Goal: Information Seeking & Learning: Learn about a topic

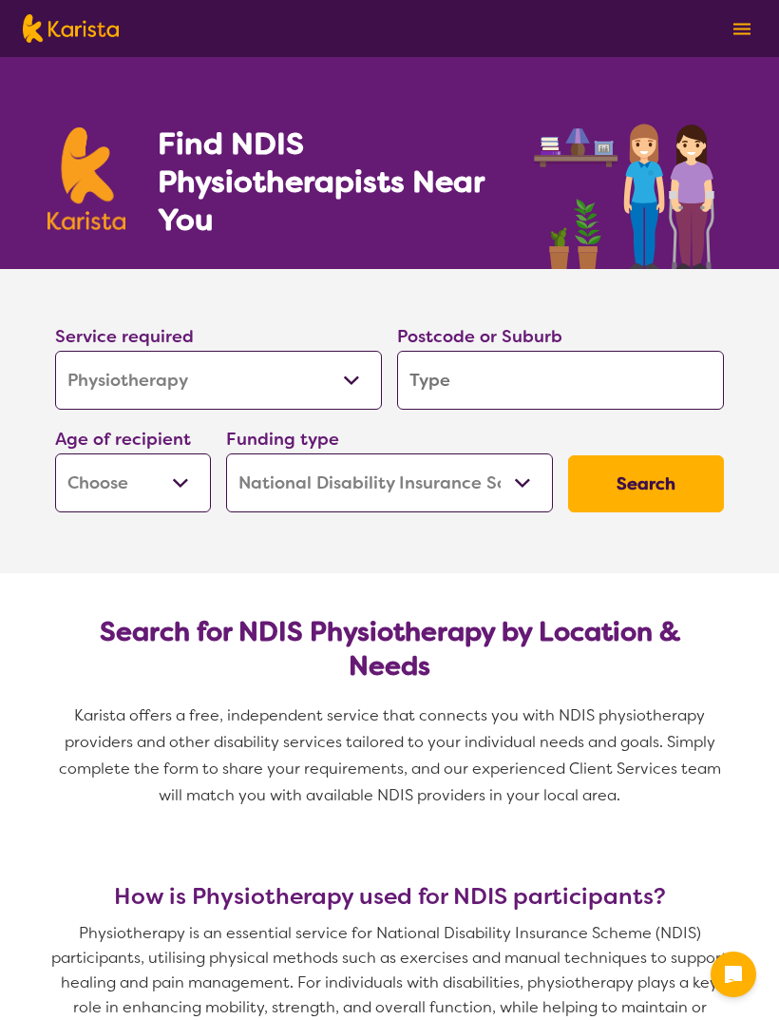
select select "Physiotherapy"
select select "NDIS"
select select "Physiotherapy"
select select "NDIS"
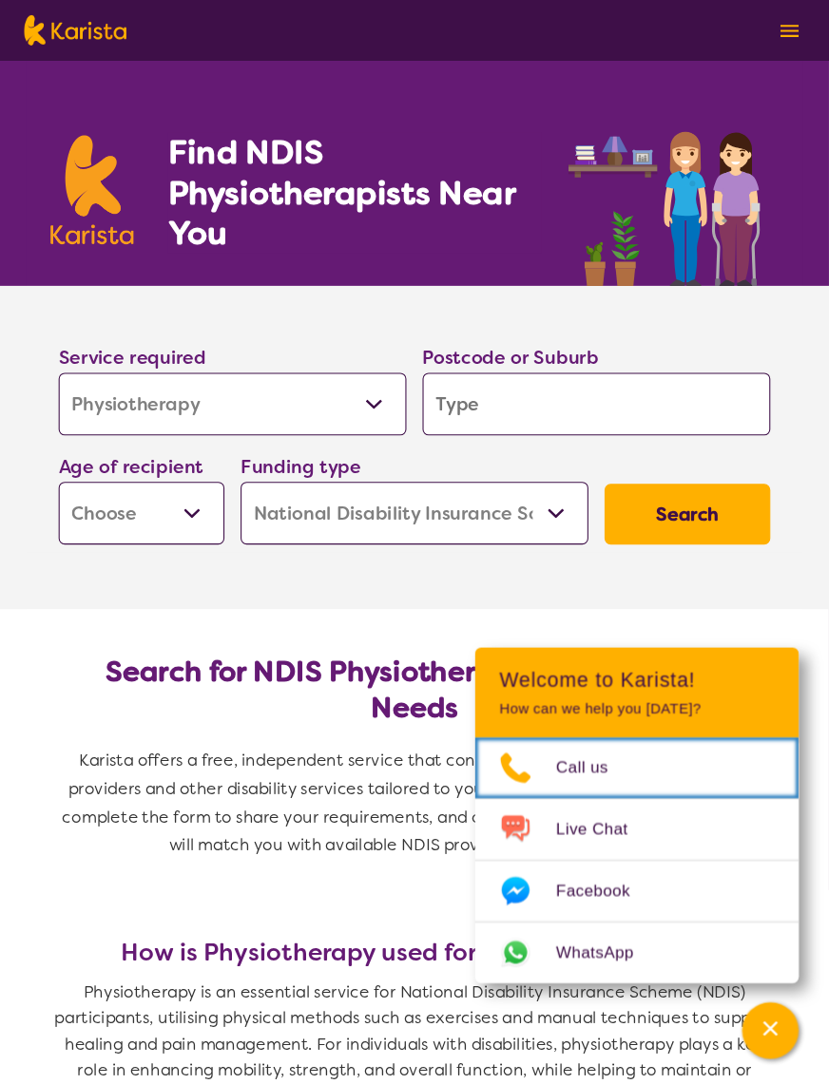
scroll to position [6, 0]
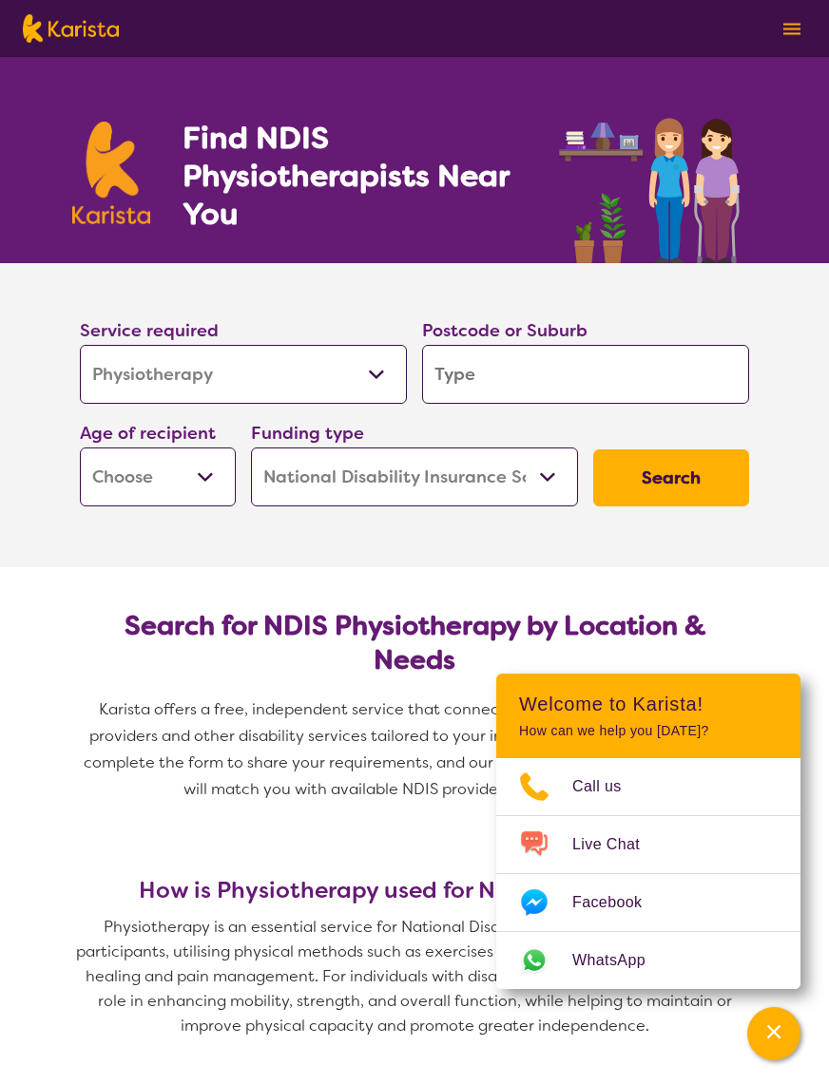
click at [519, 375] on input "search" at bounding box center [585, 374] width 327 height 59
type input "D"
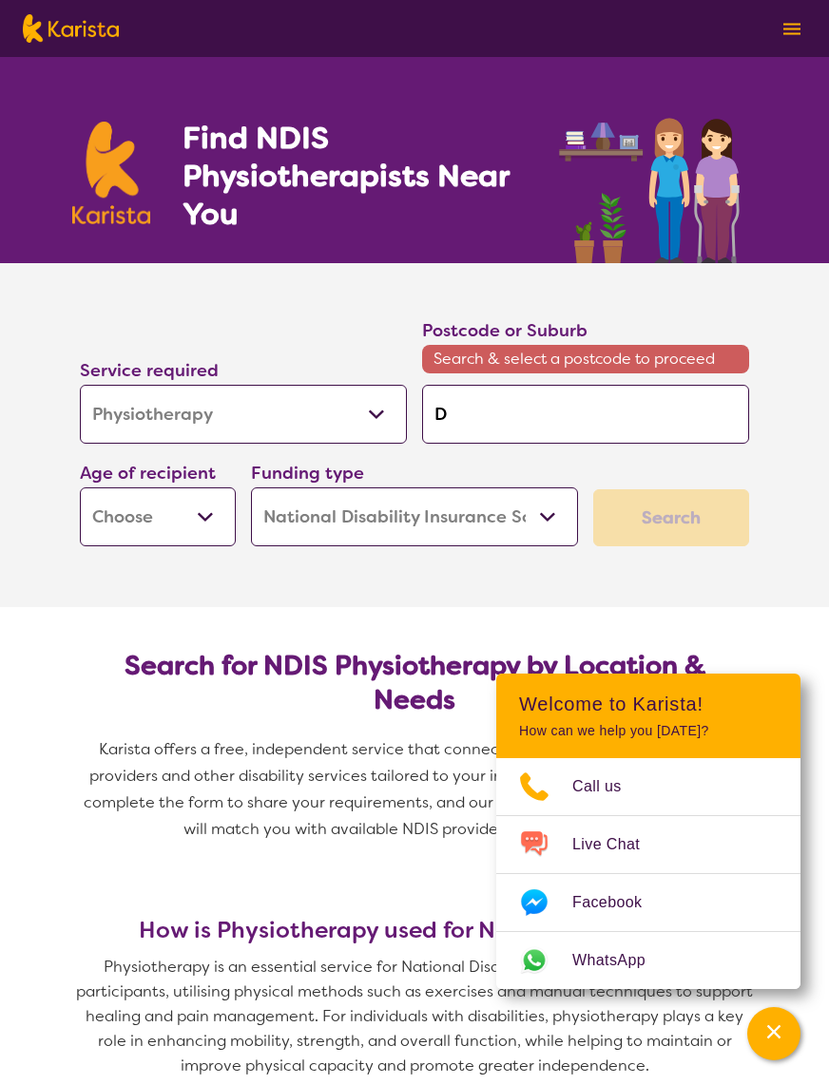
type input "Do"
type input "Dor"
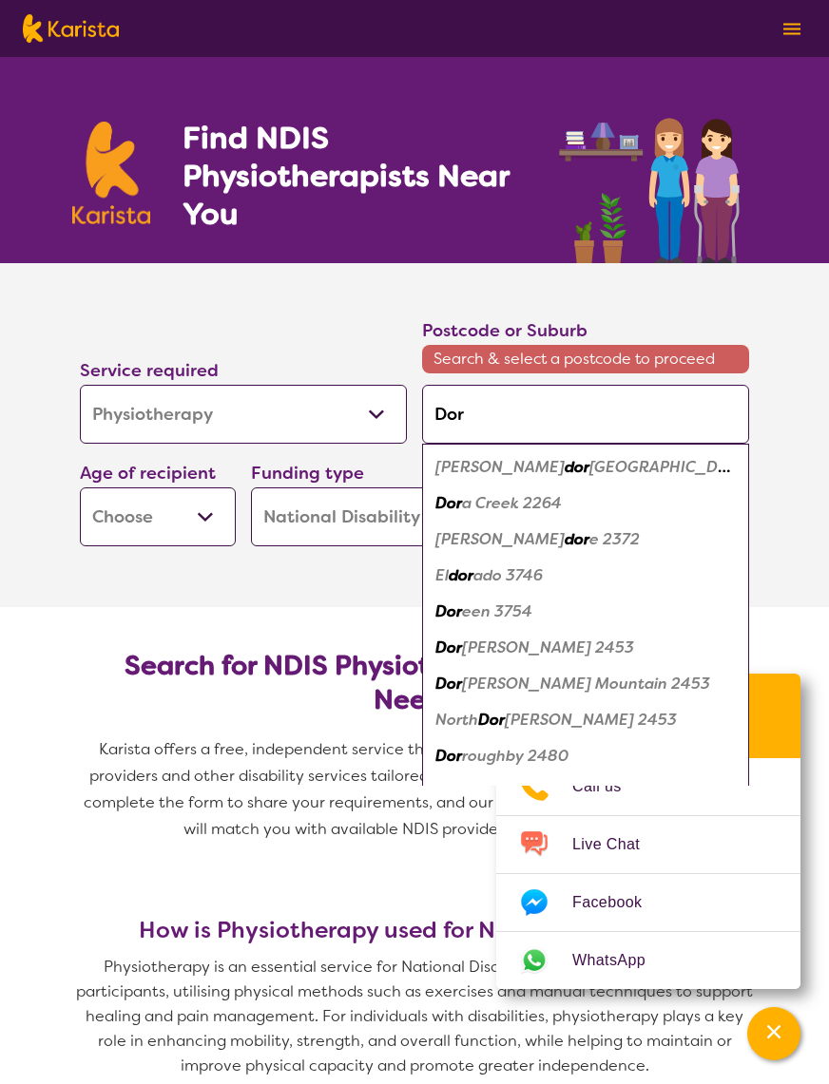
type input "Dore"
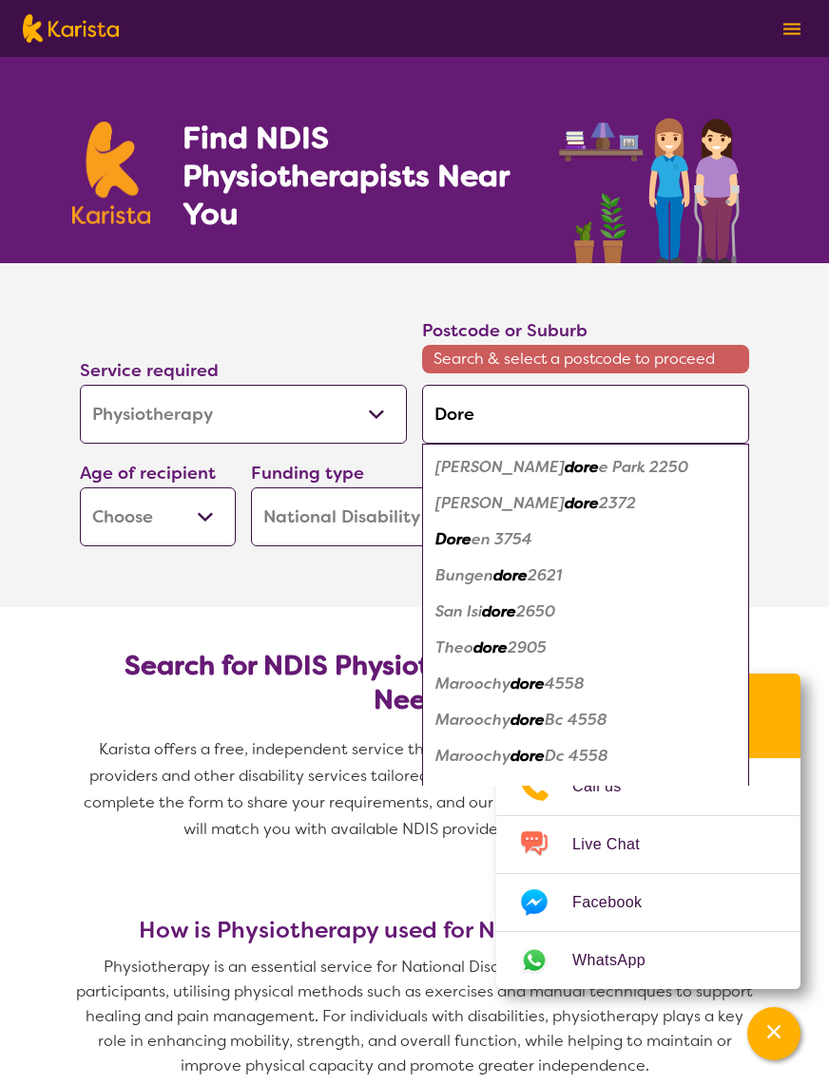
type input "[PERSON_NAME]"
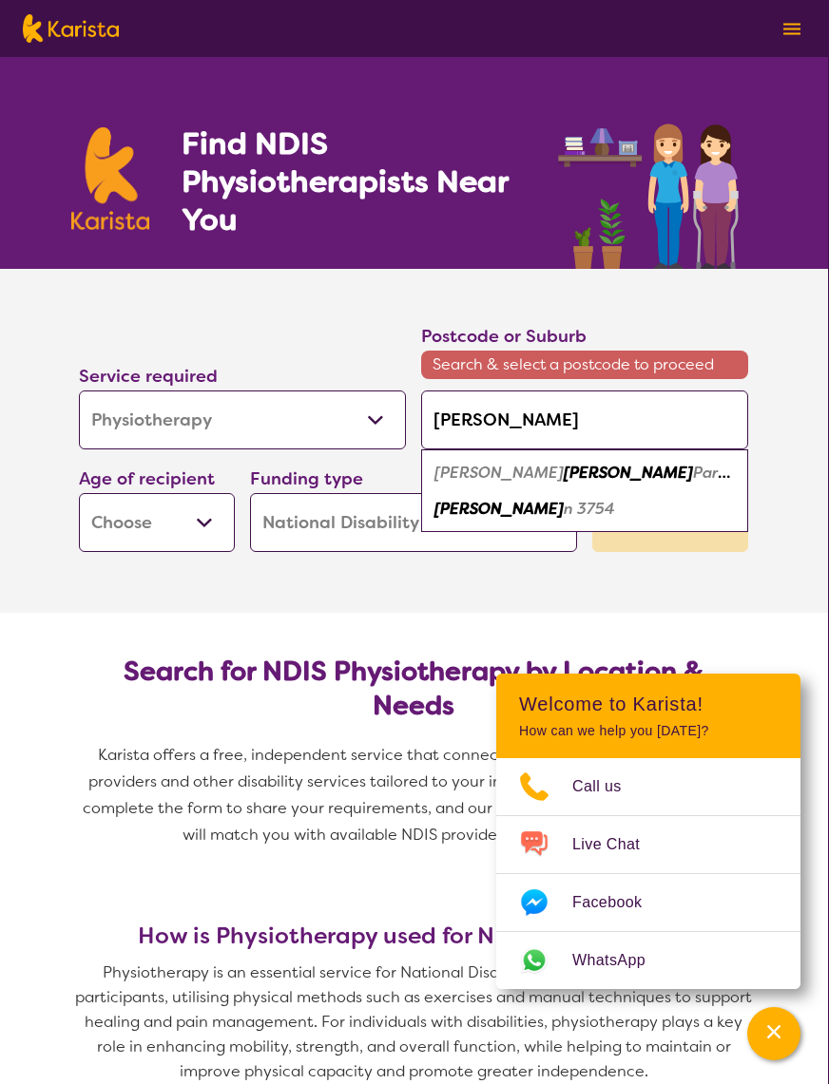
scroll to position [0, 1]
click at [563, 508] on em "n 3754" at bounding box center [588, 509] width 51 height 20
type input "3754"
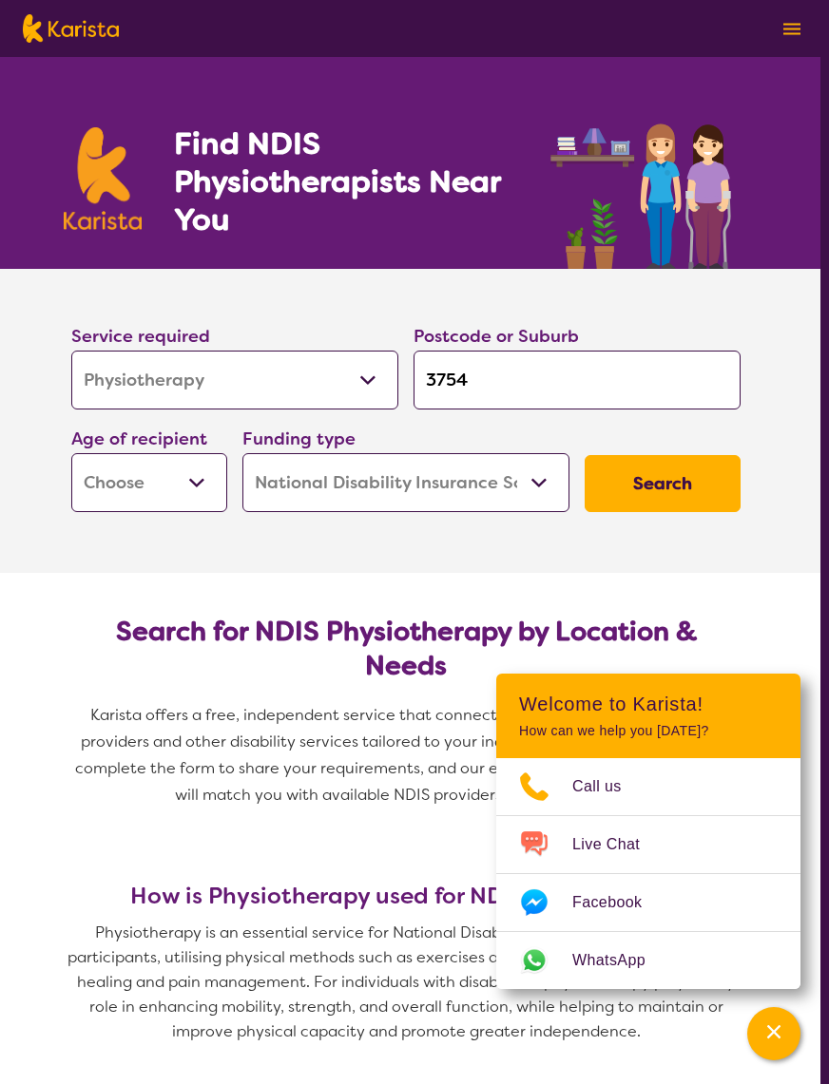
scroll to position [0, 0]
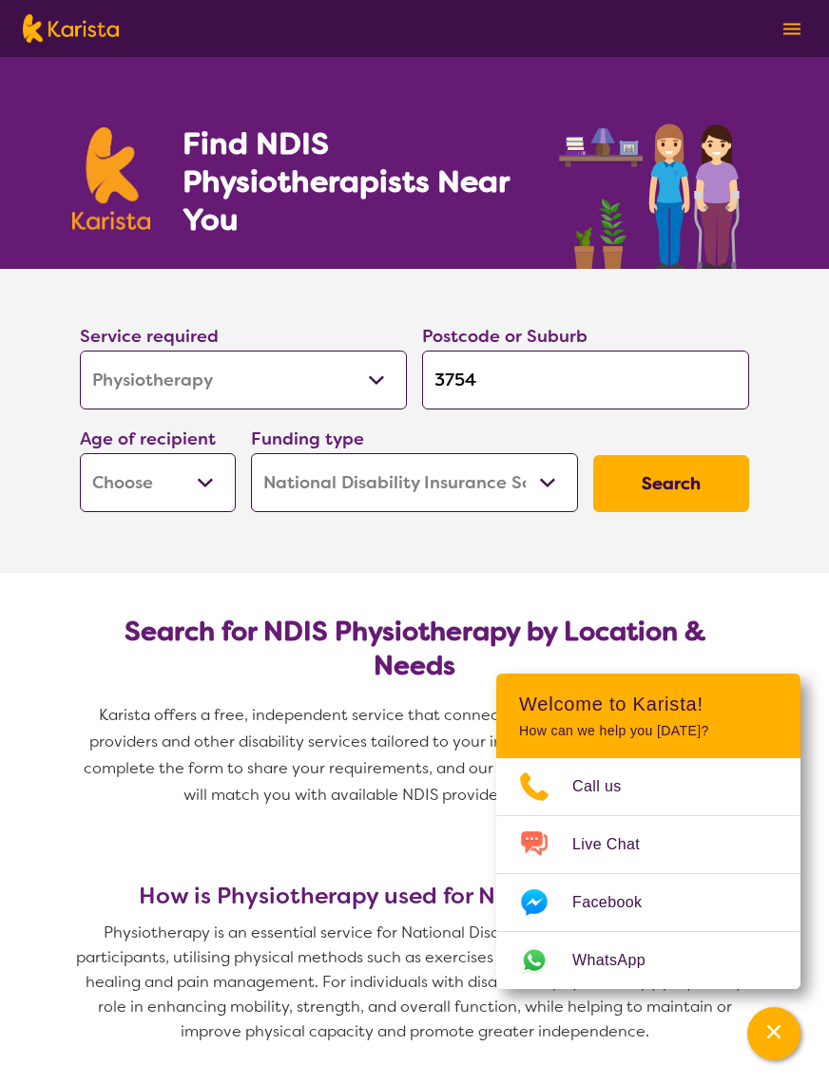
click at [153, 482] on select "Early Childhood - 0 to 9 Child - 10 to 11 Adolescent - 12 to 17 Adult - 18 to 6…" at bounding box center [158, 482] width 156 height 59
select select "AD"
click at [480, 475] on select "Home Care Package (HCP) National Disability Insurance Scheme (NDIS) I don't know" at bounding box center [414, 482] width 327 height 59
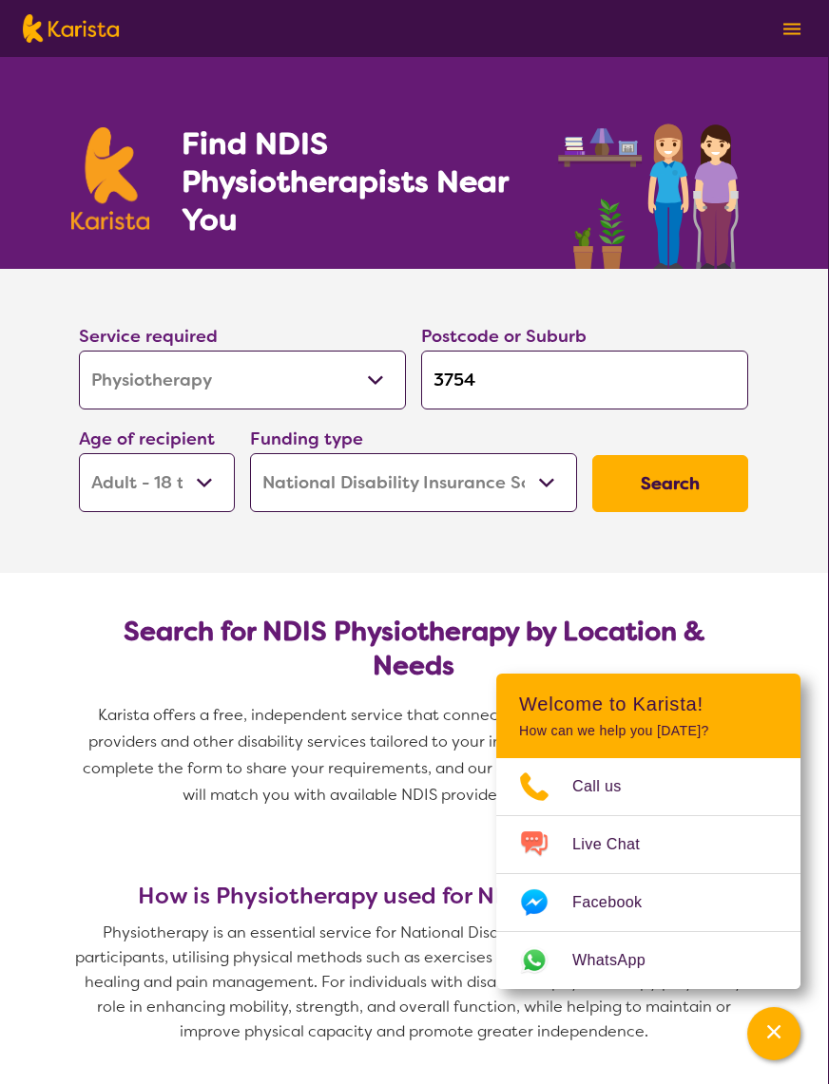
click at [675, 486] on button "Search" at bounding box center [670, 483] width 156 height 57
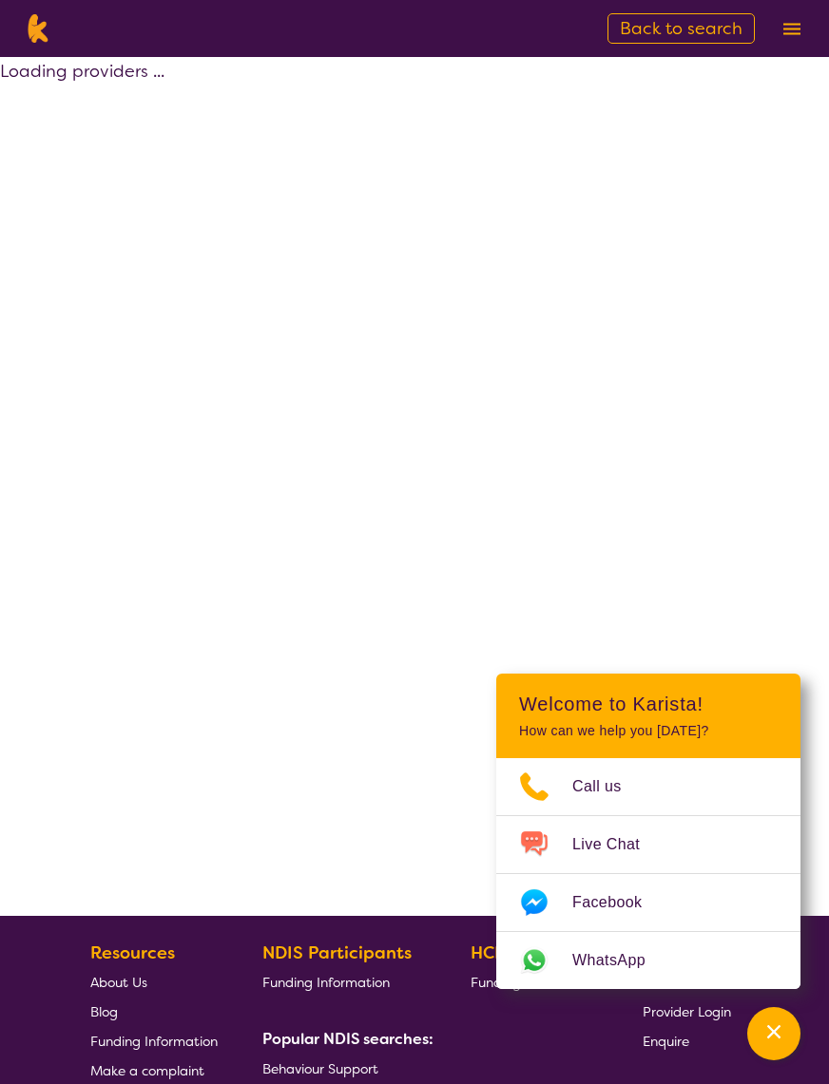
select select "by_score"
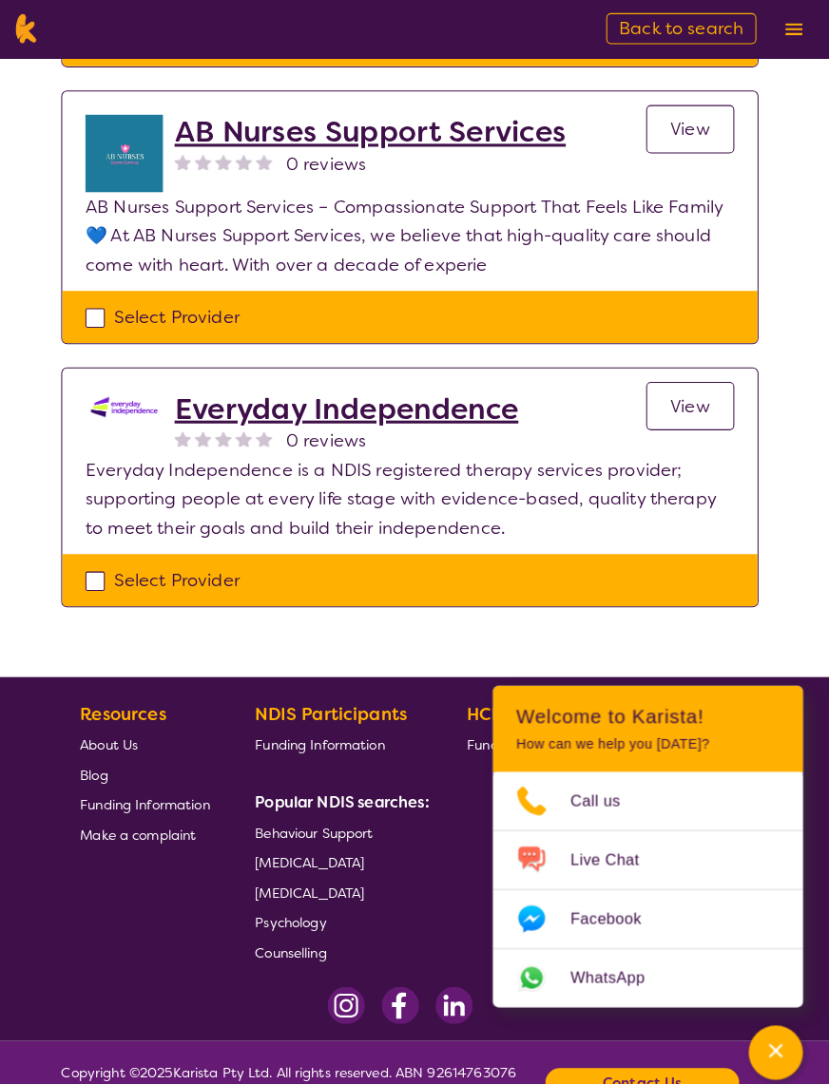
scroll to position [385, 0]
click at [692, 400] on span "View" at bounding box center [689, 399] width 39 height 23
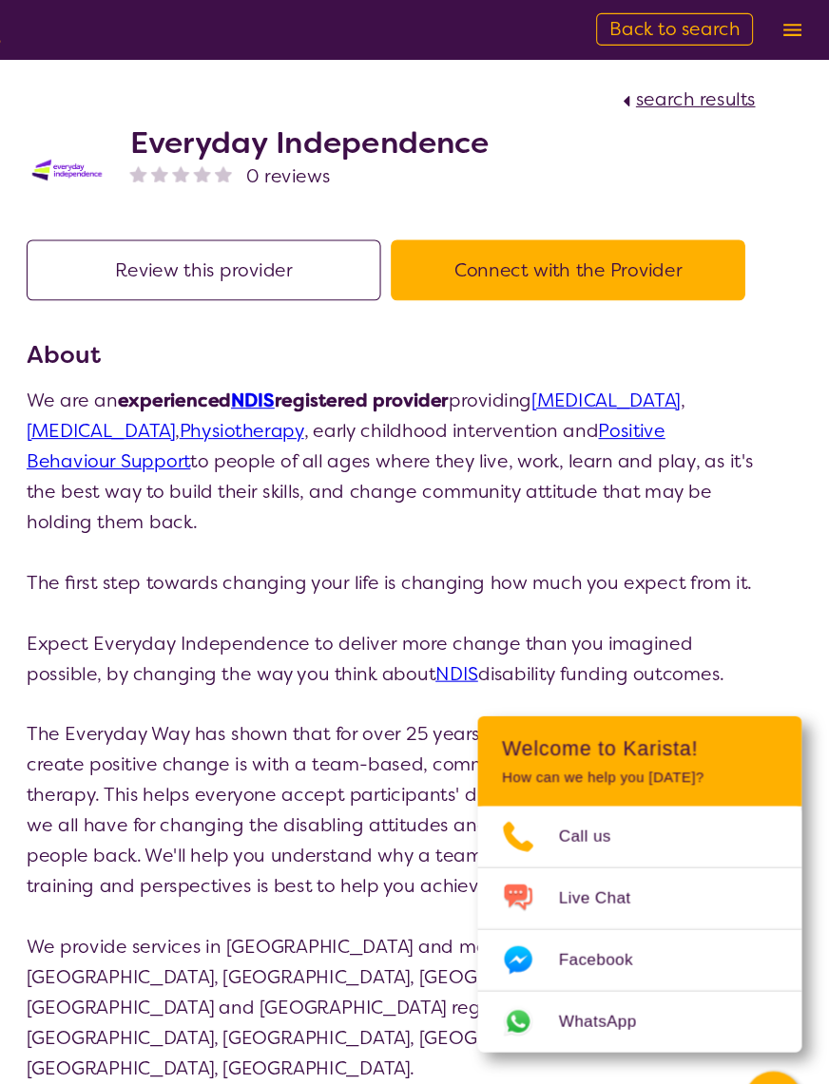
click at [620, 27] on span "Back to search" at bounding box center [681, 28] width 123 height 23
select select "Physiotherapy"
select select "AD"
select select "NDIS"
select select "Physiotherapy"
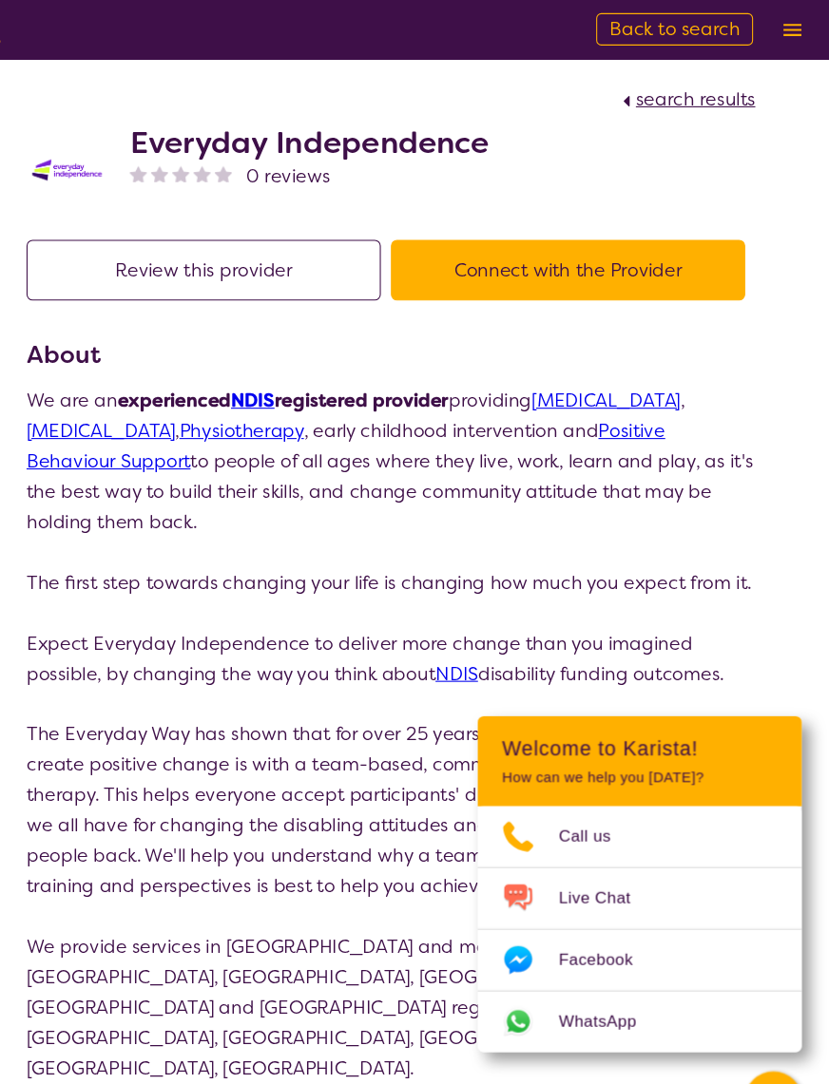
select select "AD"
select select "NDIS"
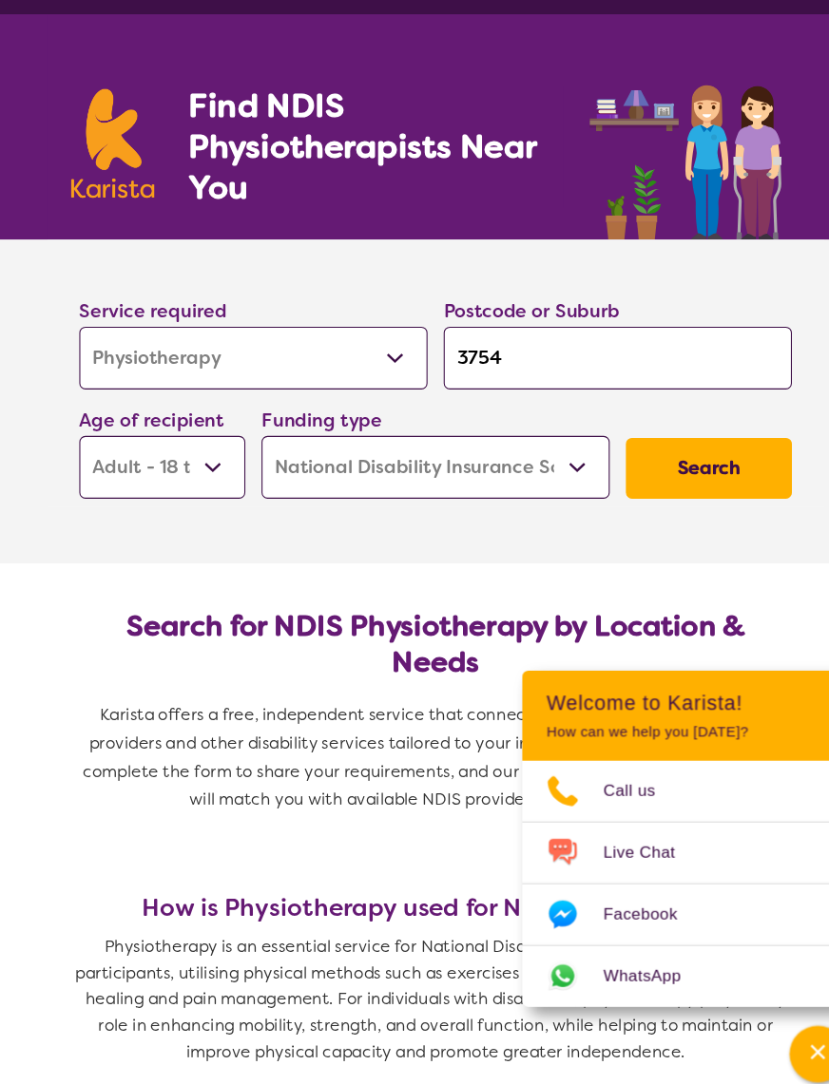
click at [650, 455] on button "Search" at bounding box center [671, 483] width 156 height 57
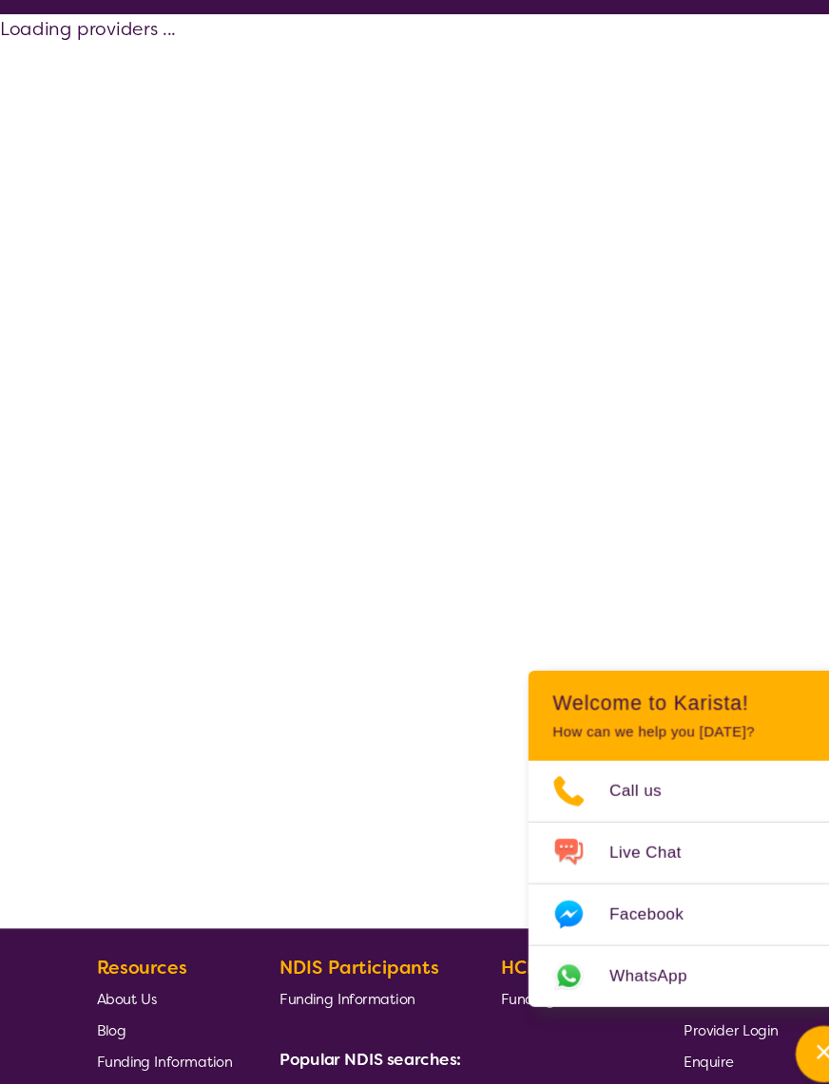
select select "by_score"
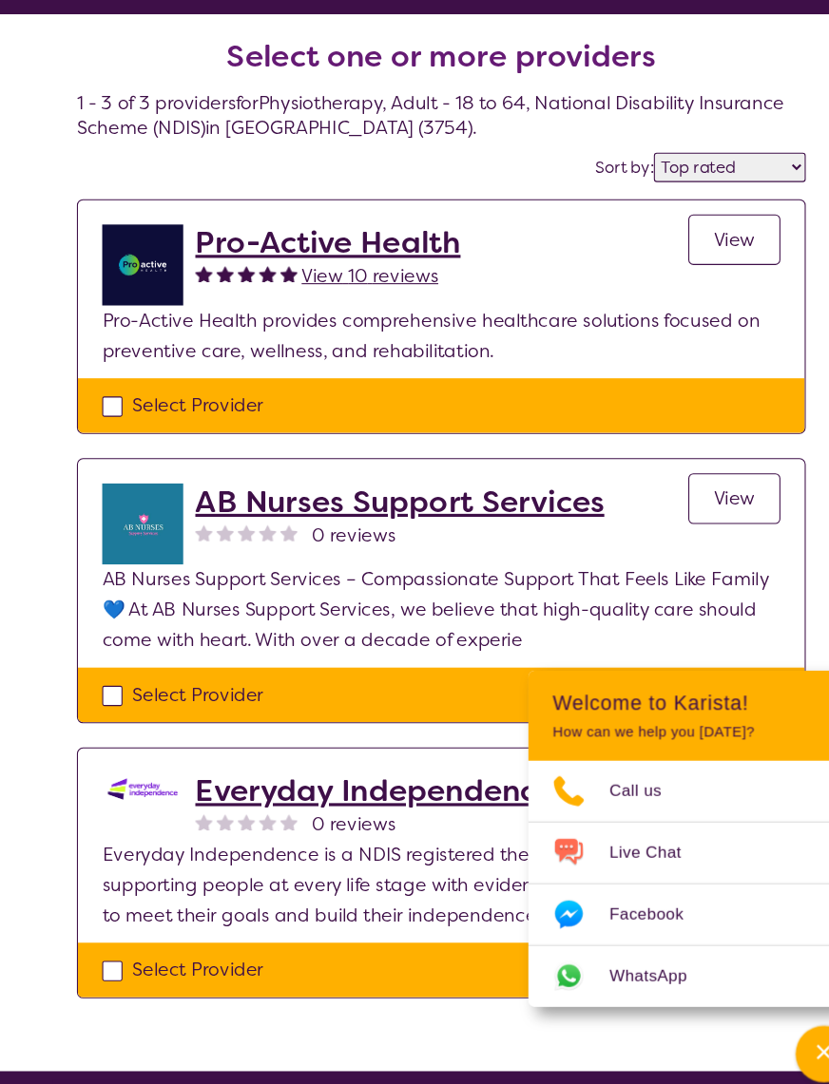
click at [702, 257] on span "View" at bounding box center [689, 268] width 39 height 23
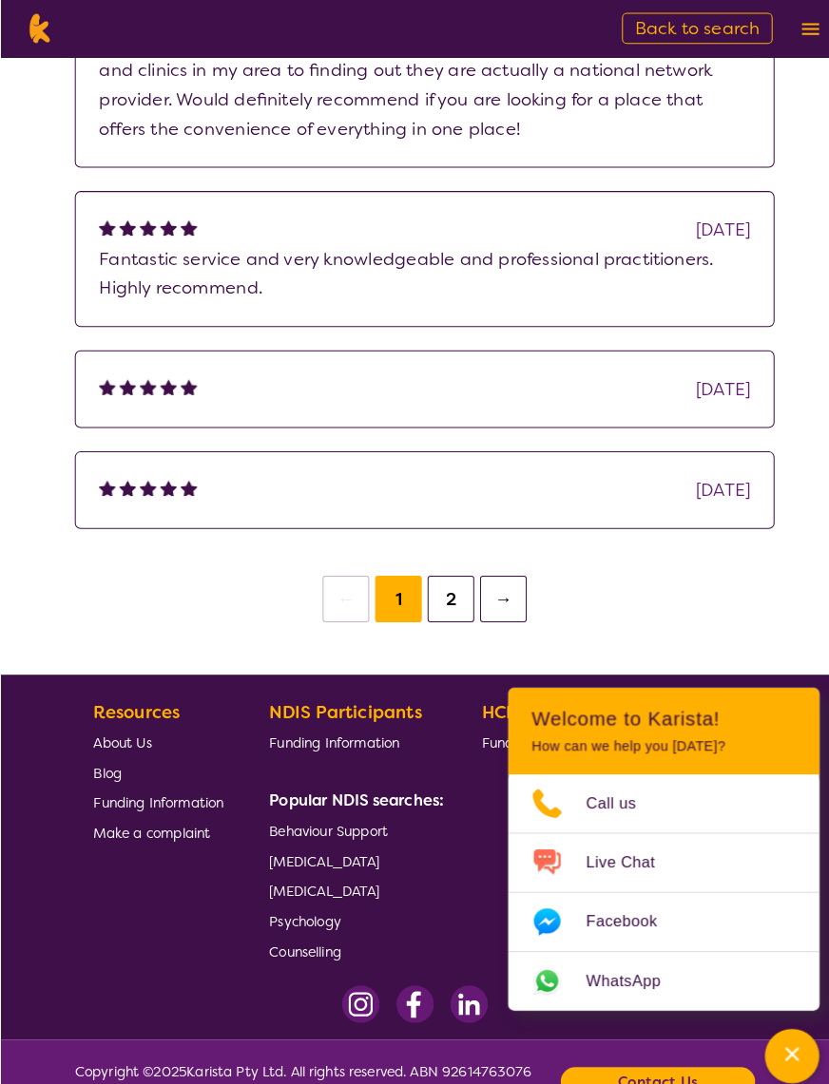
scroll to position [1865, 0]
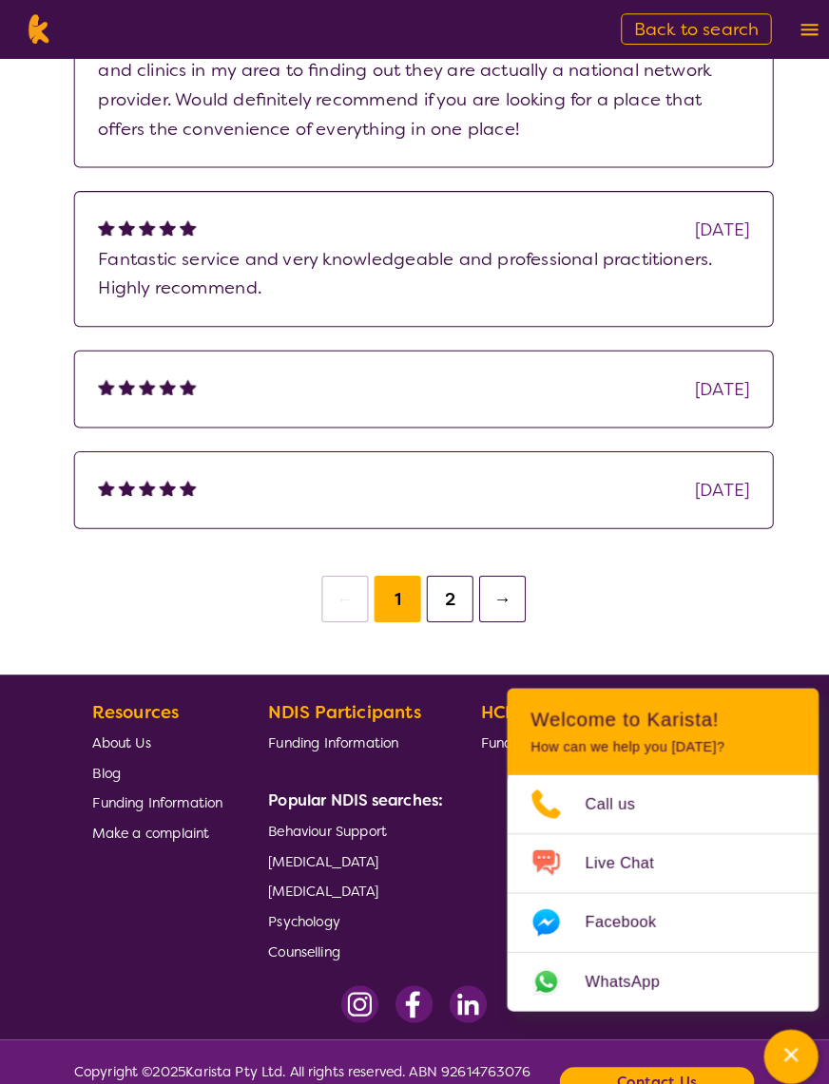
click at [454, 591] on button "2" at bounding box center [440, 586] width 46 height 46
